Goal: Transaction & Acquisition: Obtain resource

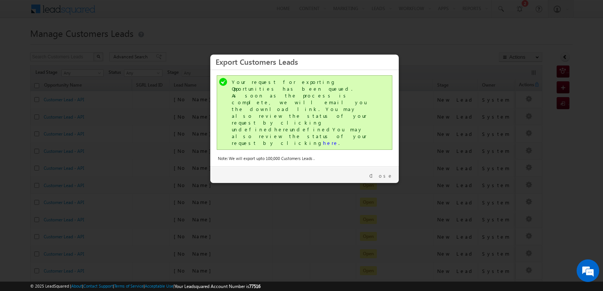
click at [385, 173] on link "Close" at bounding box center [382, 176] width 24 height 7
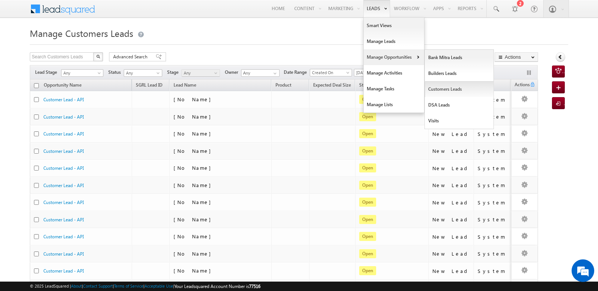
click at [437, 84] on link "Customers Leads" at bounding box center [459, 89] width 69 height 16
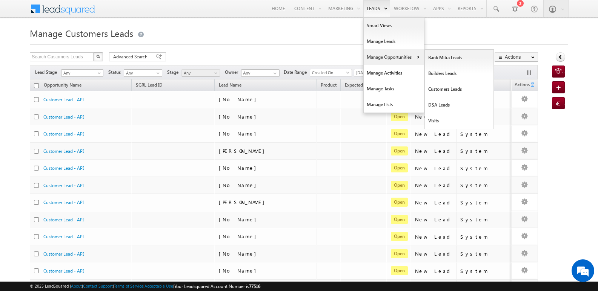
click at [380, 57] on link "Manage Opportunities" at bounding box center [394, 57] width 60 height 16
click at [448, 88] on link "Customers Leads" at bounding box center [459, 89] width 69 height 16
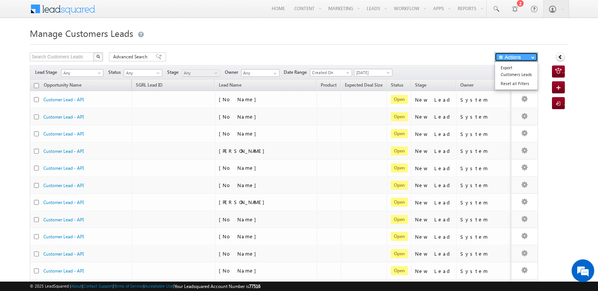
click at [513, 60] on button "Actions" at bounding box center [515, 56] width 43 height 9
click at [506, 71] on link "Export Customers Leads" at bounding box center [516, 71] width 43 height 16
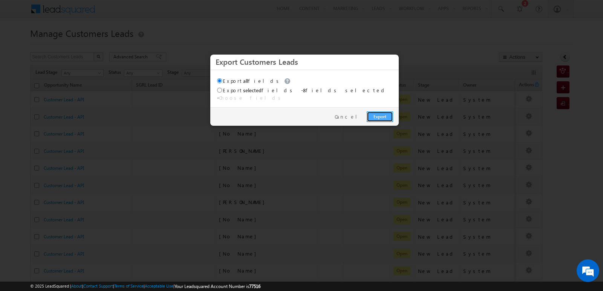
click at [376, 112] on link "Export" at bounding box center [380, 117] width 26 height 11
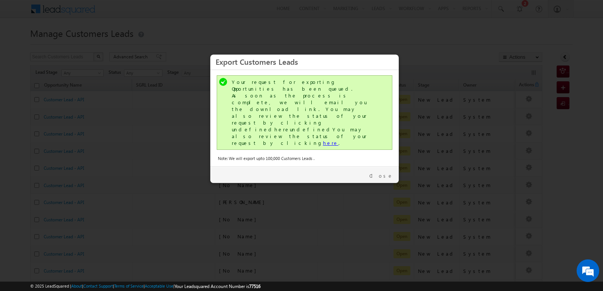
click at [323, 140] on link "here" at bounding box center [330, 143] width 15 height 6
click at [388, 173] on link "Close" at bounding box center [382, 176] width 24 height 7
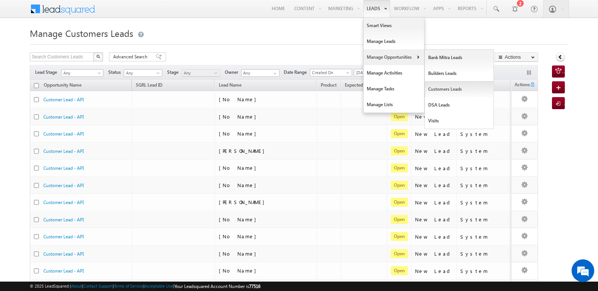
click at [436, 86] on link "Customers Leads" at bounding box center [459, 89] width 69 height 16
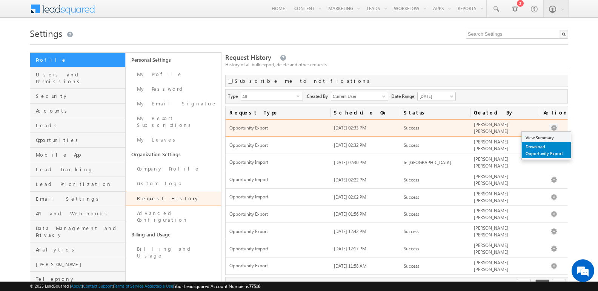
click at [543, 150] on link "Download Opportunity Export" at bounding box center [546, 151] width 49 height 16
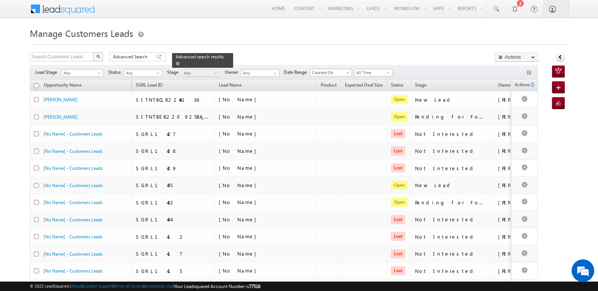
click at [179, 60] on link at bounding box center [178, 63] width 4 height 6
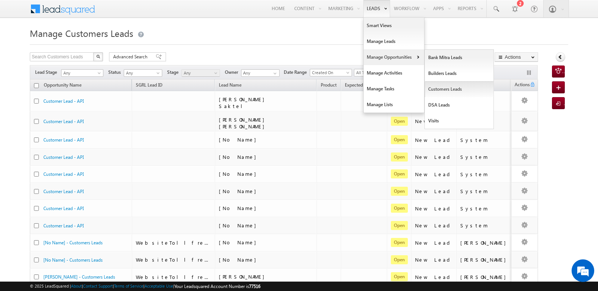
click at [440, 92] on link "Customers Leads" at bounding box center [459, 89] width 69 height 16
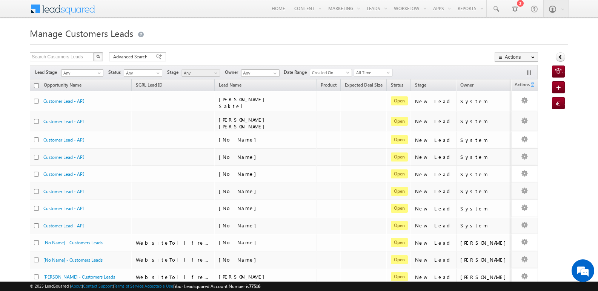
click at [368, 71] on span "All Time" at bounding box center [372, 72] width 36 height 7
click at [376, 105] on link "[DATE]" at bounding box center [375, 104] width 38 height 7
click at [506, 76] on link "Export Customers Leads" at bounding box center [516, 71] width 43 height 16
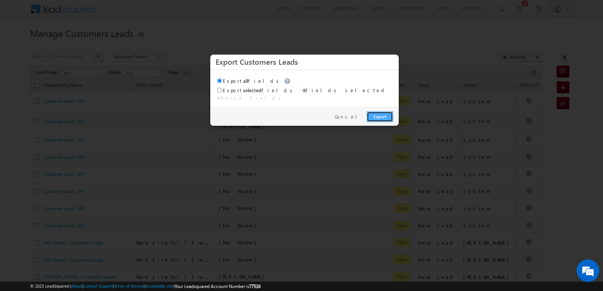
click at [385, 112] on link "Export" at bounding box center [380, 117] width 26 height 11
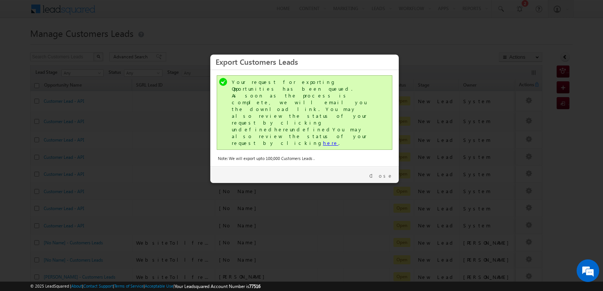
click at [323, 140] on link "here" at bounding box center [330, 143] width 15 height 6
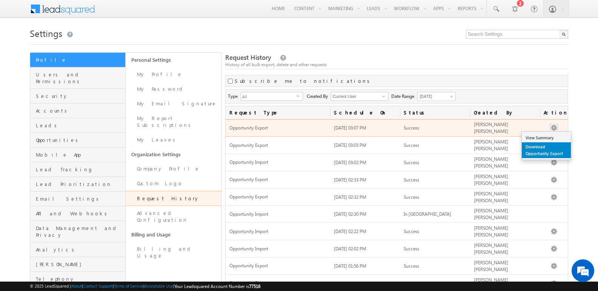
click at [545, 147] on link "Download Opportunity Export" at bounding box center [546, 151] width 49 height 16
